Goal: Task Accomplishment & Management: Use online tool/utility

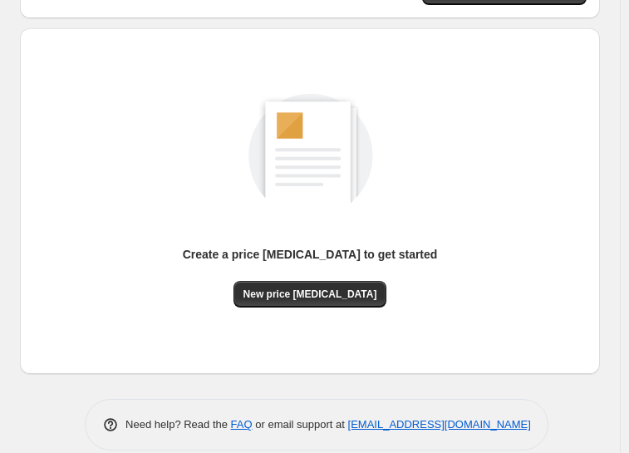
scroll to position [138, 0]
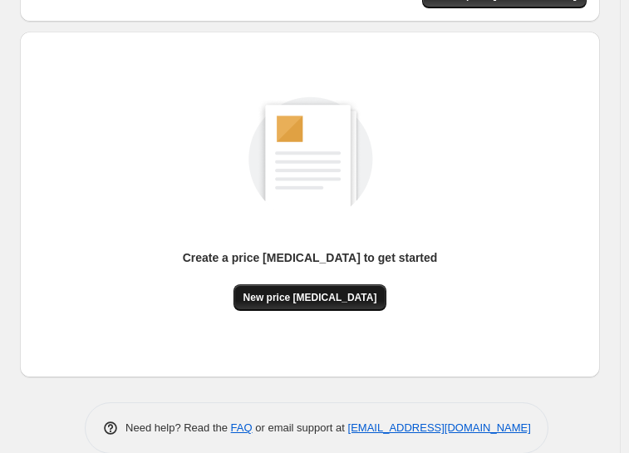
click at [303, 302] on span "New price [MEDICAL_DATA]" at bounding box center [310, 297] width 134 height 13
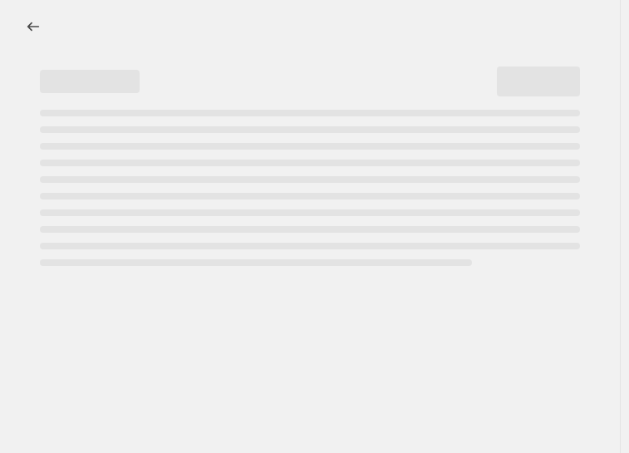
select select "percentage"
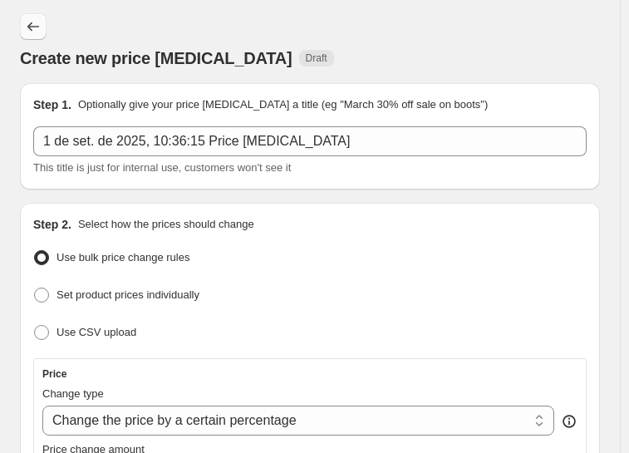
click at [32, 30] on icon "Price change jobs" at bounding box center [33, 26] width 17 height 17
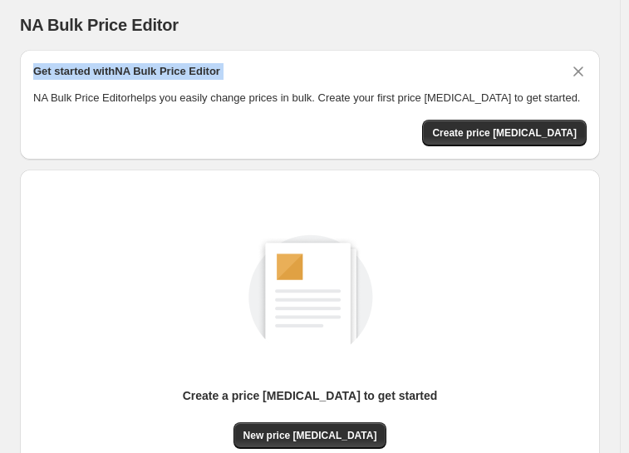
drag, startPoint x: 628, startPoint y: 49, endPoint x: 626, endPoint y: 65, distance: 15.9
click at [620, 65] on main "NA Bulk Price Editor. This page is ready NA Bulk Price Editor Get started with …" at bounding box center [310, 308] width 620 height 616
click at [619, 65] on div "NA Bulk Price Editor. This page is ready NA Bulk Price Editor Get started with …" at bounding box center [309, 308] width 619 height 616
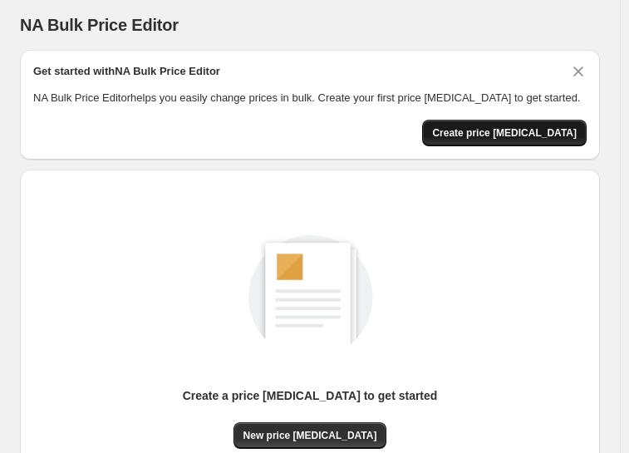
click at [550, 132] on span "Create price [MEDICAL_DATA]" at bounding box center [504, 132] width 144 height 13
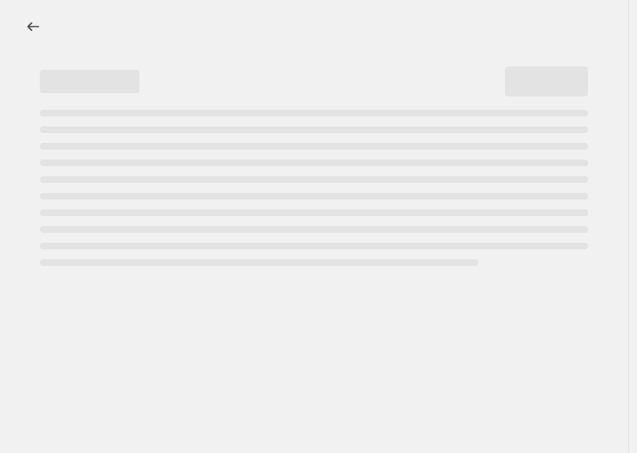
select select "percentage"
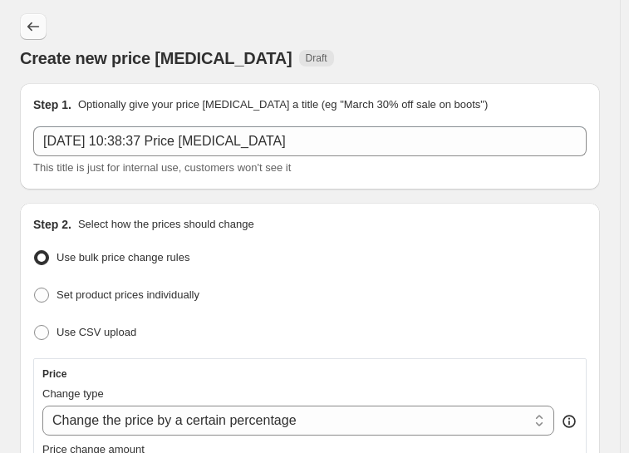
click at [33, 31] on icon "Price change jobs" at bounding box center [33, 26] width 17 height 17
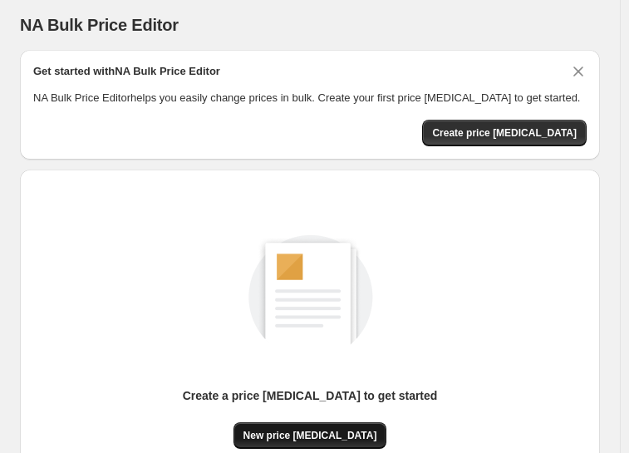
click at [322, 437] on span "New price [MEDICAL_DATA]" at bounding box center [310, 434] width 134 height 13
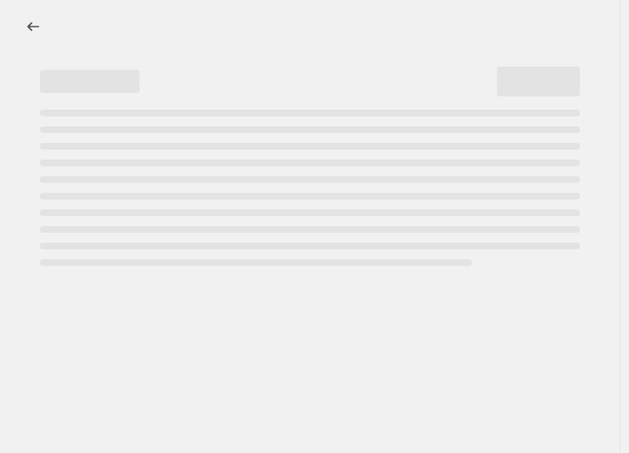
select select "percentage"
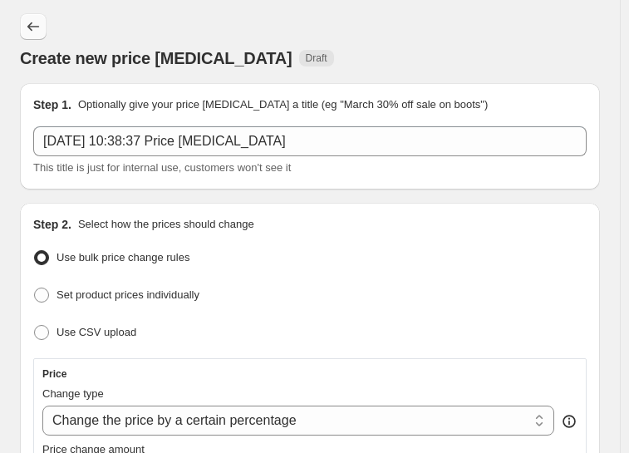
click at [42, 30] on button "Price change jobs" at bounding box center [33, 26] width 27 height 27
